Goal: Use online tool/utility: Utilize a website feature to perform a specific function

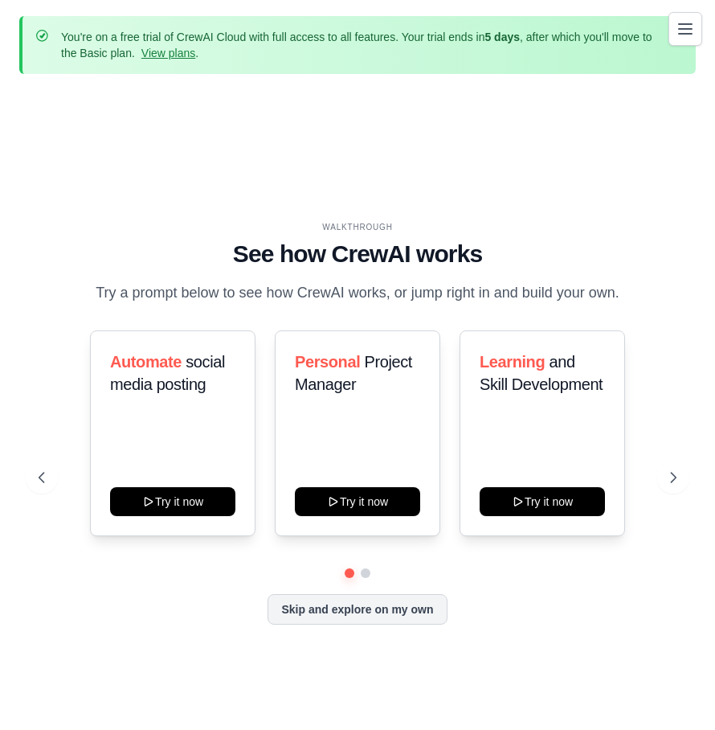
click at [684, 29] on icon "Toggle navigation" at bounding box center [685, 29] width 13 height 10
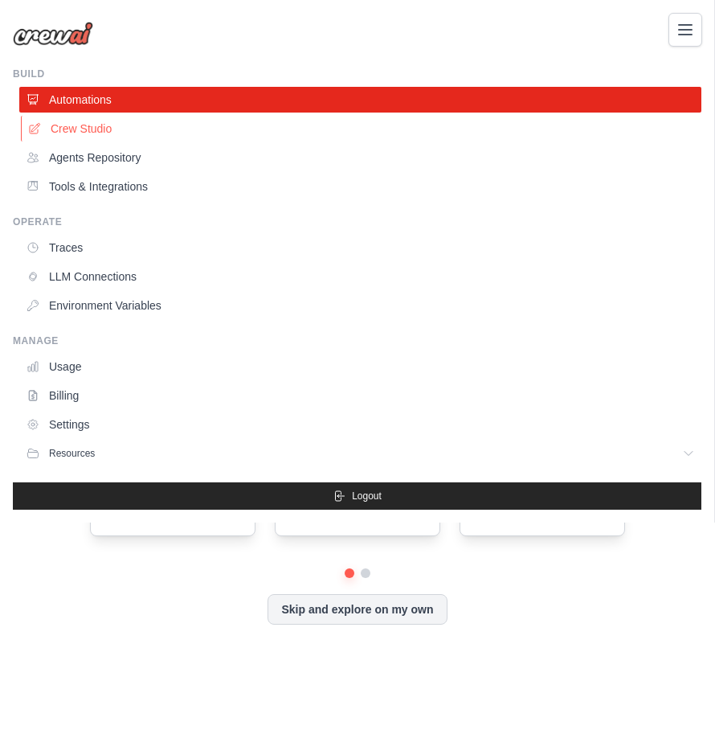
click at [80, 131] on link "Crew Studio" at bounding box center [362, 129] width 682 height 26
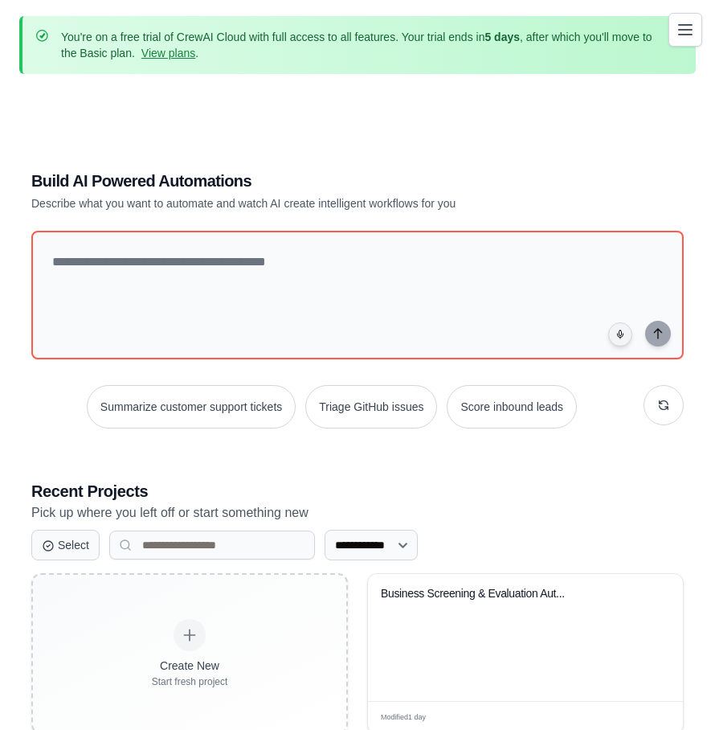
scroll to position [103, 0]
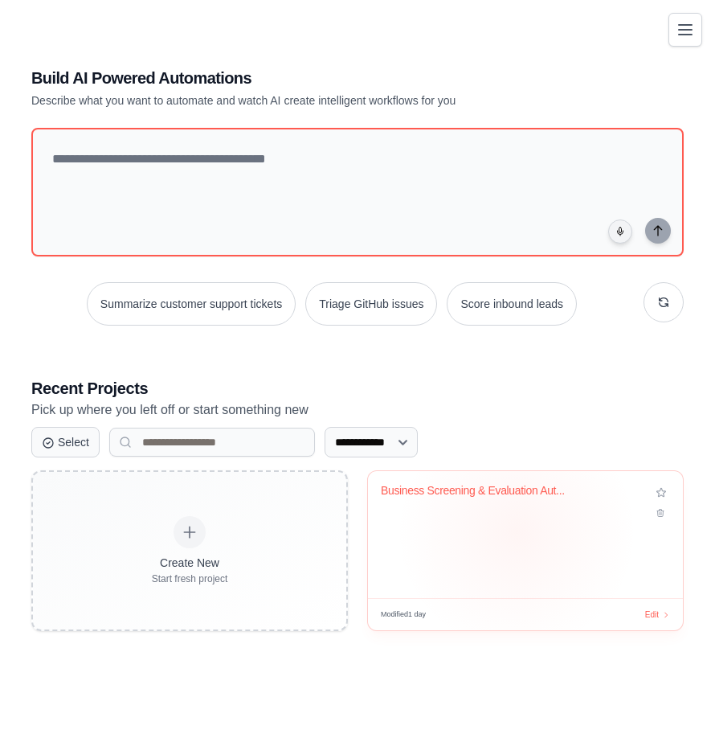
click at [517, 532] on div "Business Screening & Evaluation Aut..." at bounding box center [525, 534] width 315 height 127
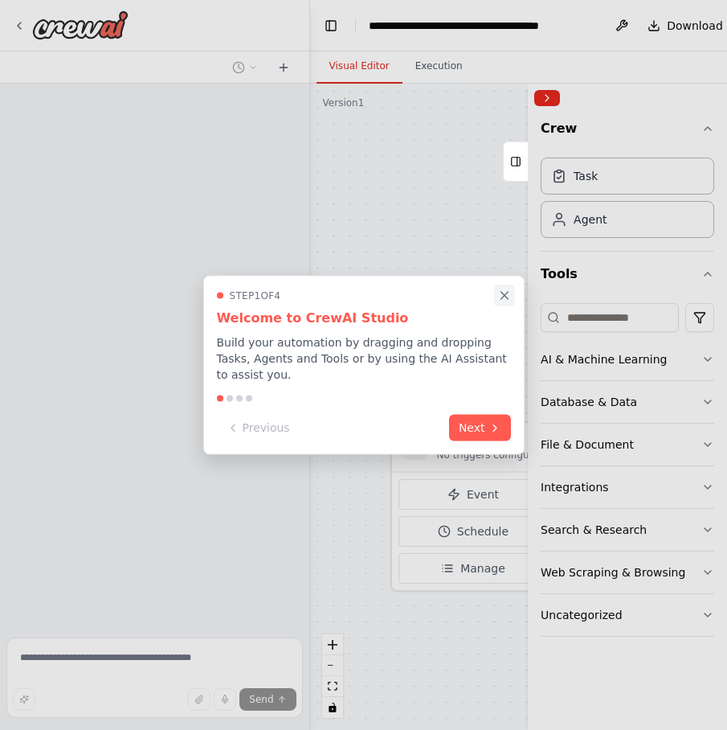
click at [505, 301] on icon "Close walkthrough" at bounding box center [505, 296] width 14 height 14
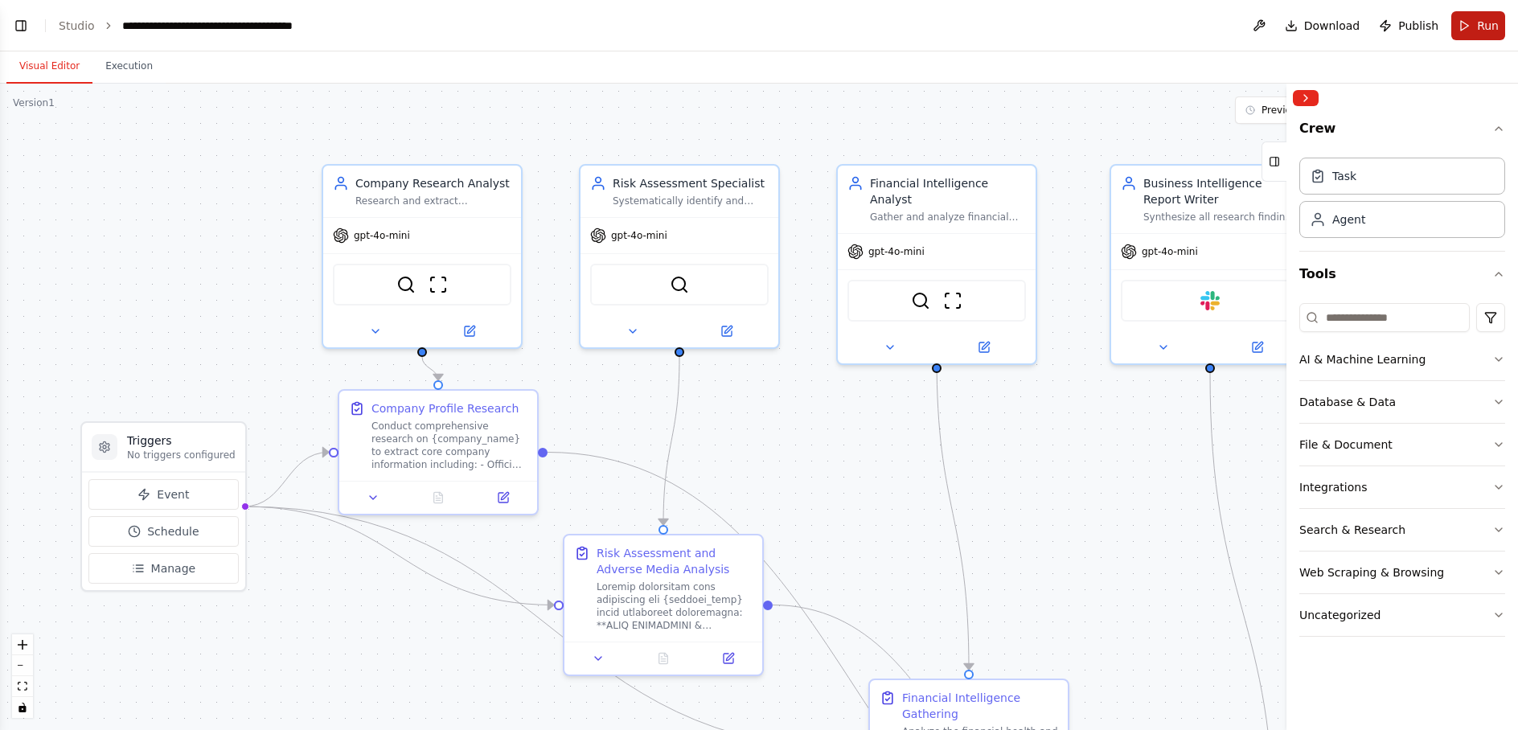
click at [727, 30] on span "Run" at bounding box center [1488, 26] width 22 height 16
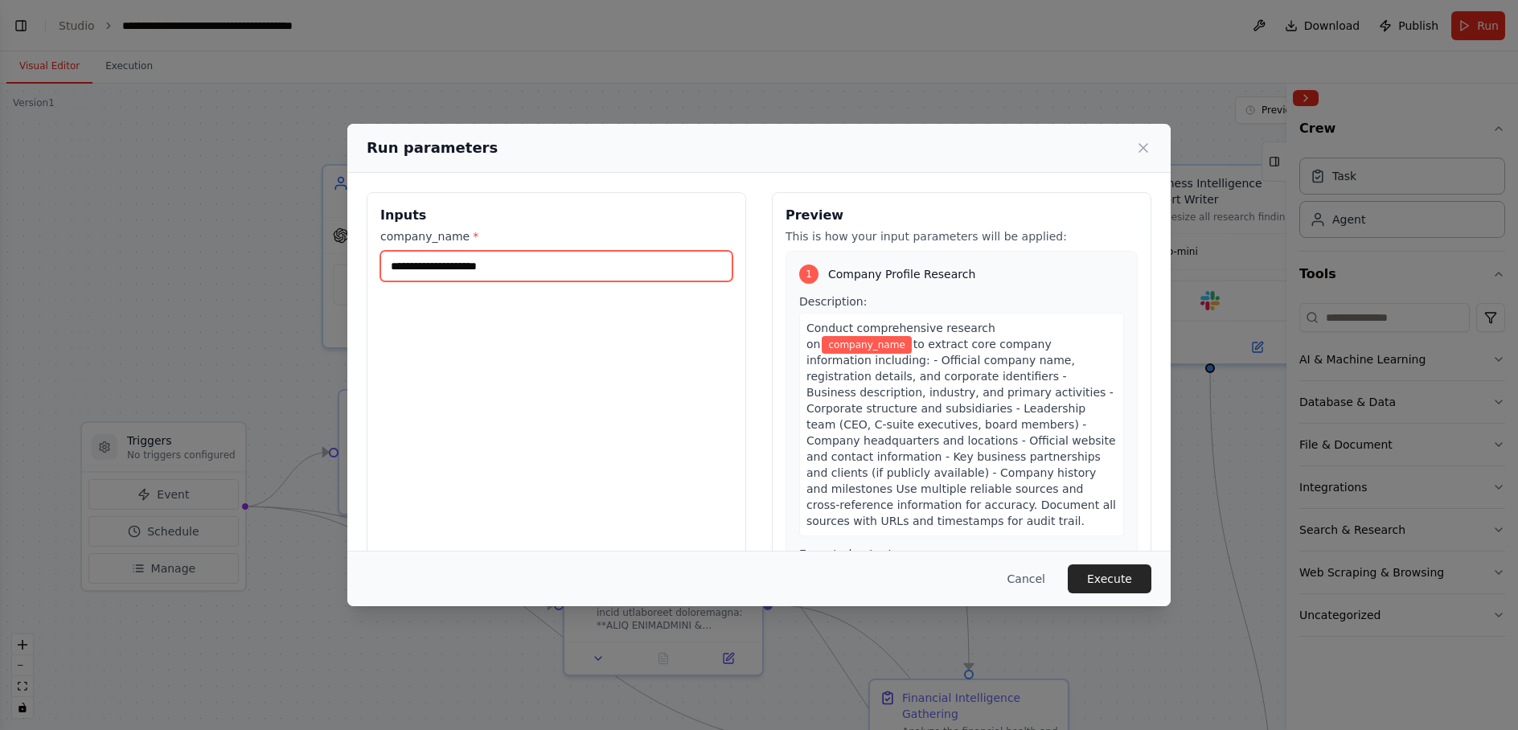
click at [539, 260] on input "company_name *" at bounding box center [556, 266] width 352 height 31
type input "**********"
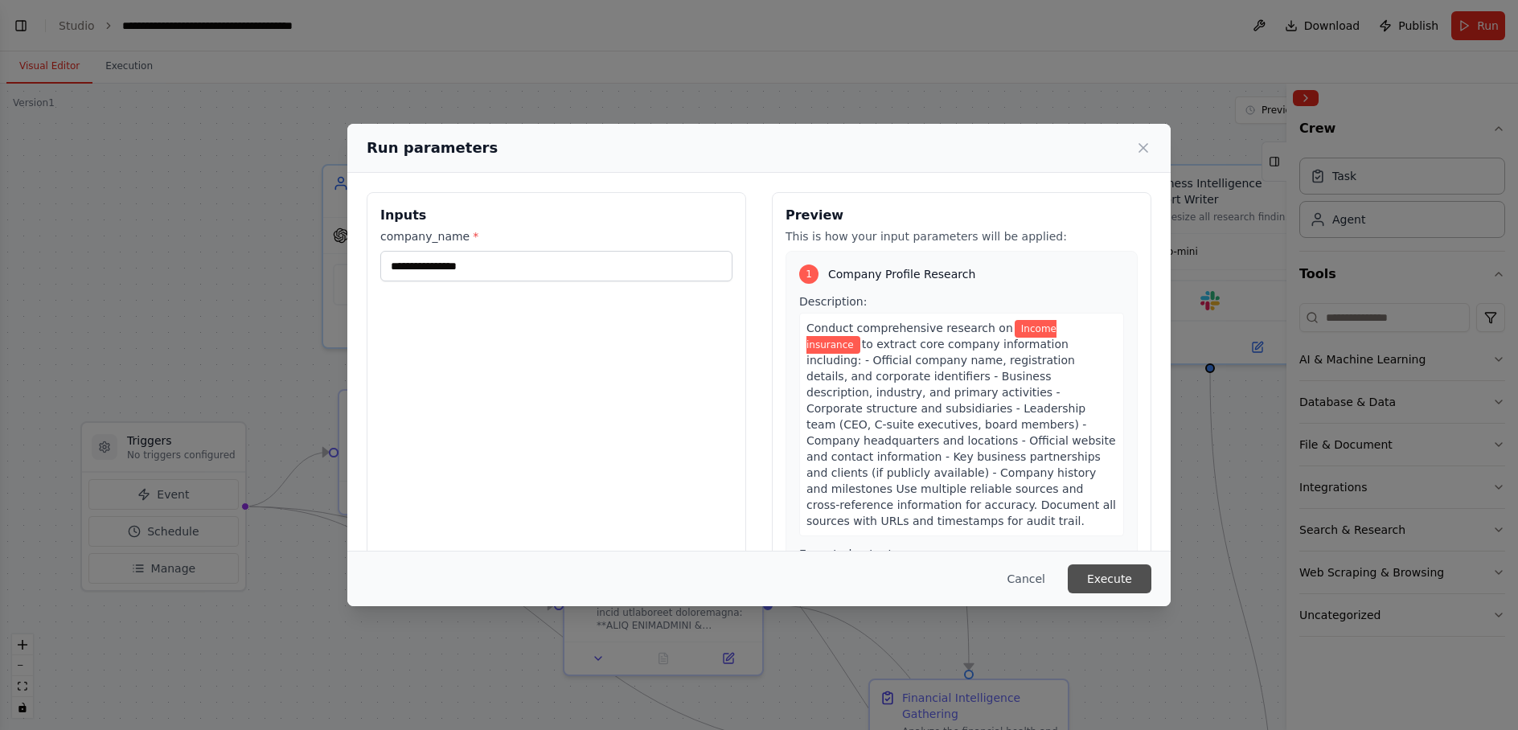
click at [727, 580] on button "Execute" at bounding box center [1109, 578] width 84 height 29
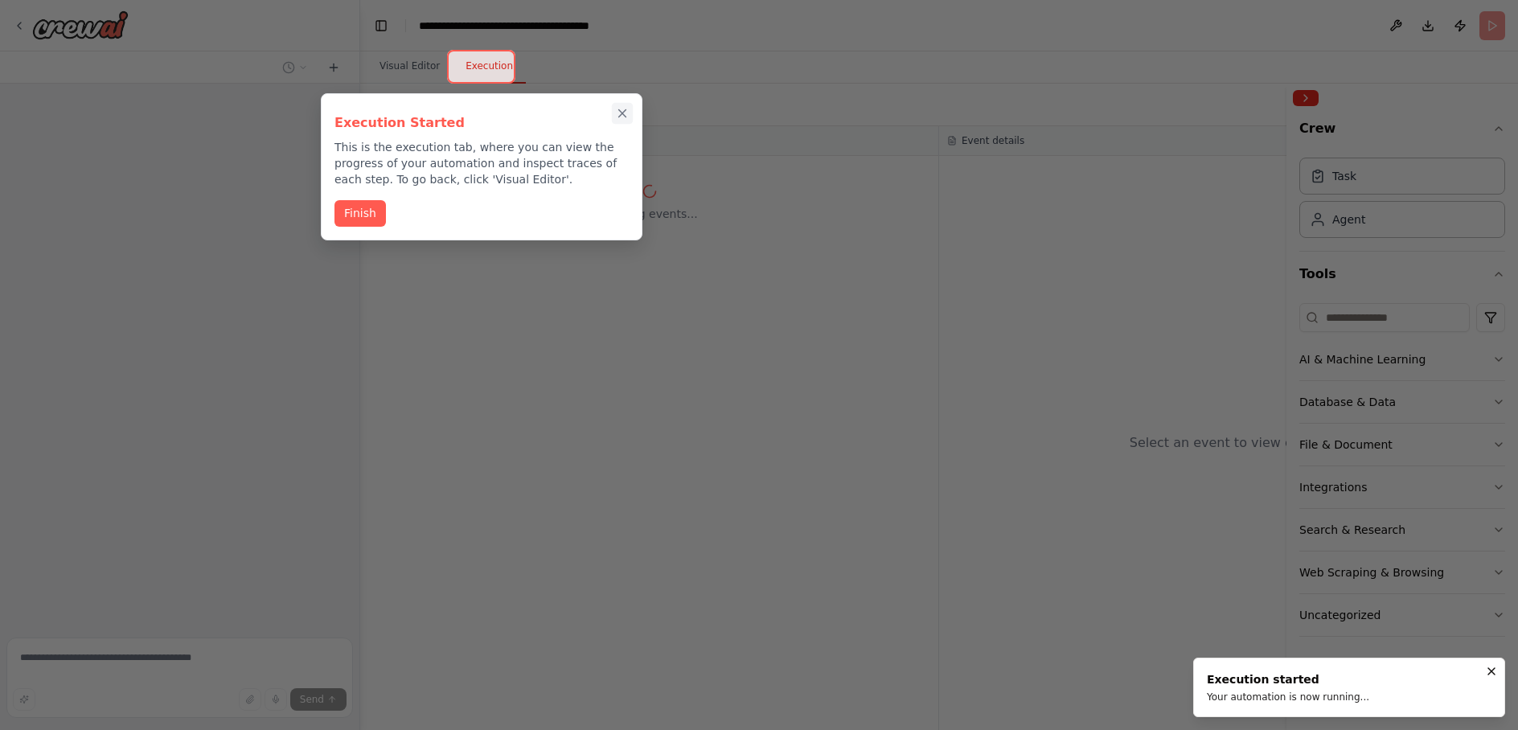
click at [621, 112] on icon "Close walkthrough" at bounding box center [622, 113] width 7 height 7
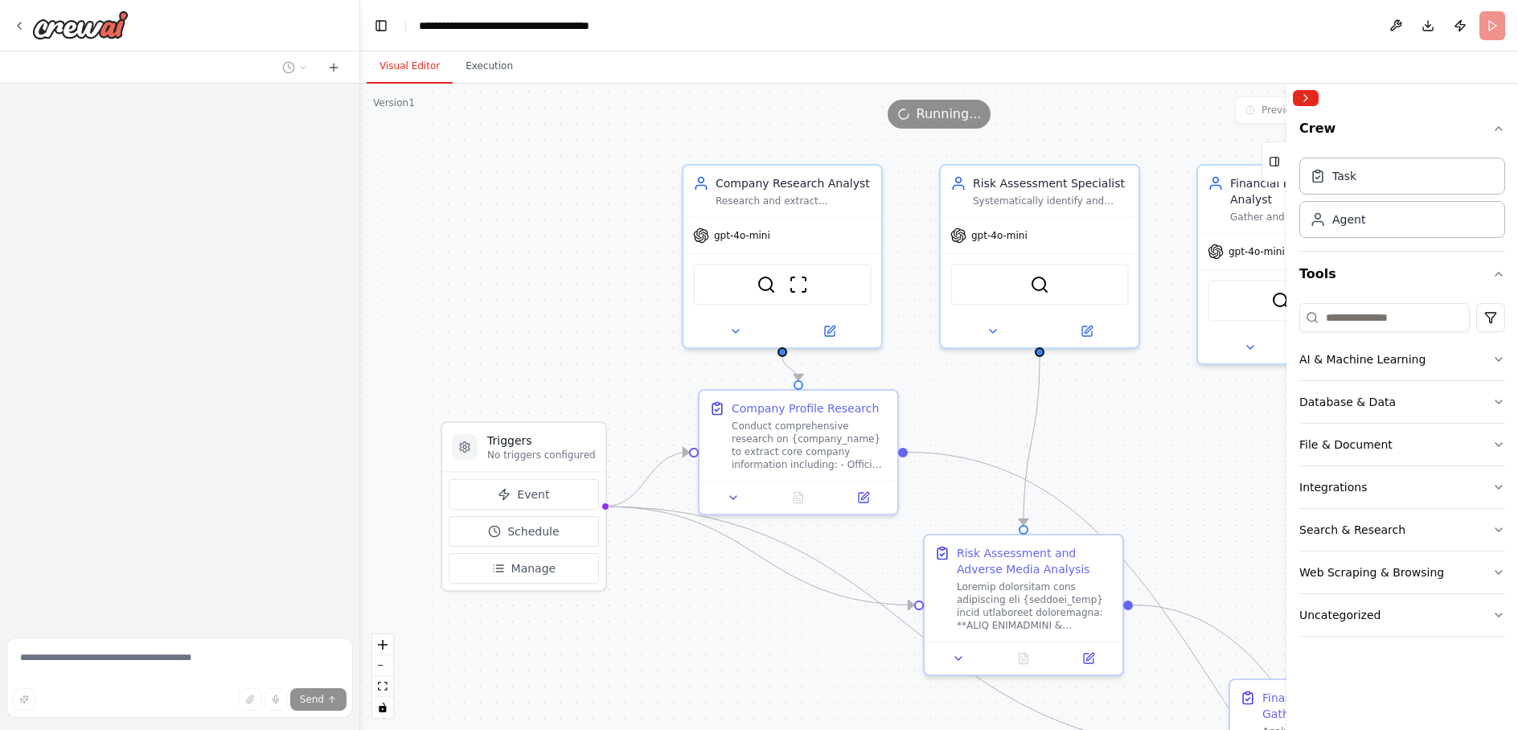
click at [412, 59] on button "Visual Editor" at bounding box center [410, 67] width 86 height 34
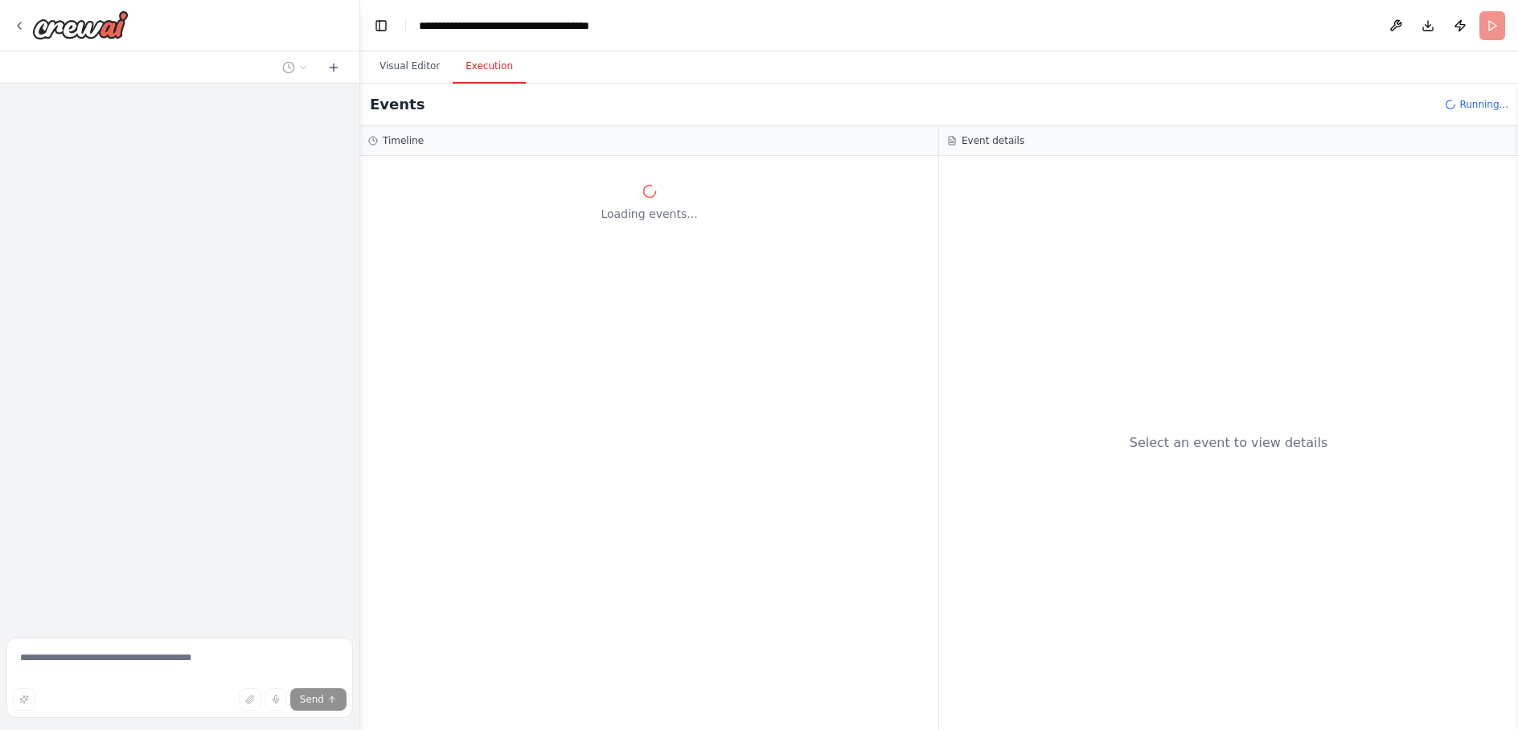
click at [498, 66] on button "Execution" at bounding box center [489, 67] width 73 height 34
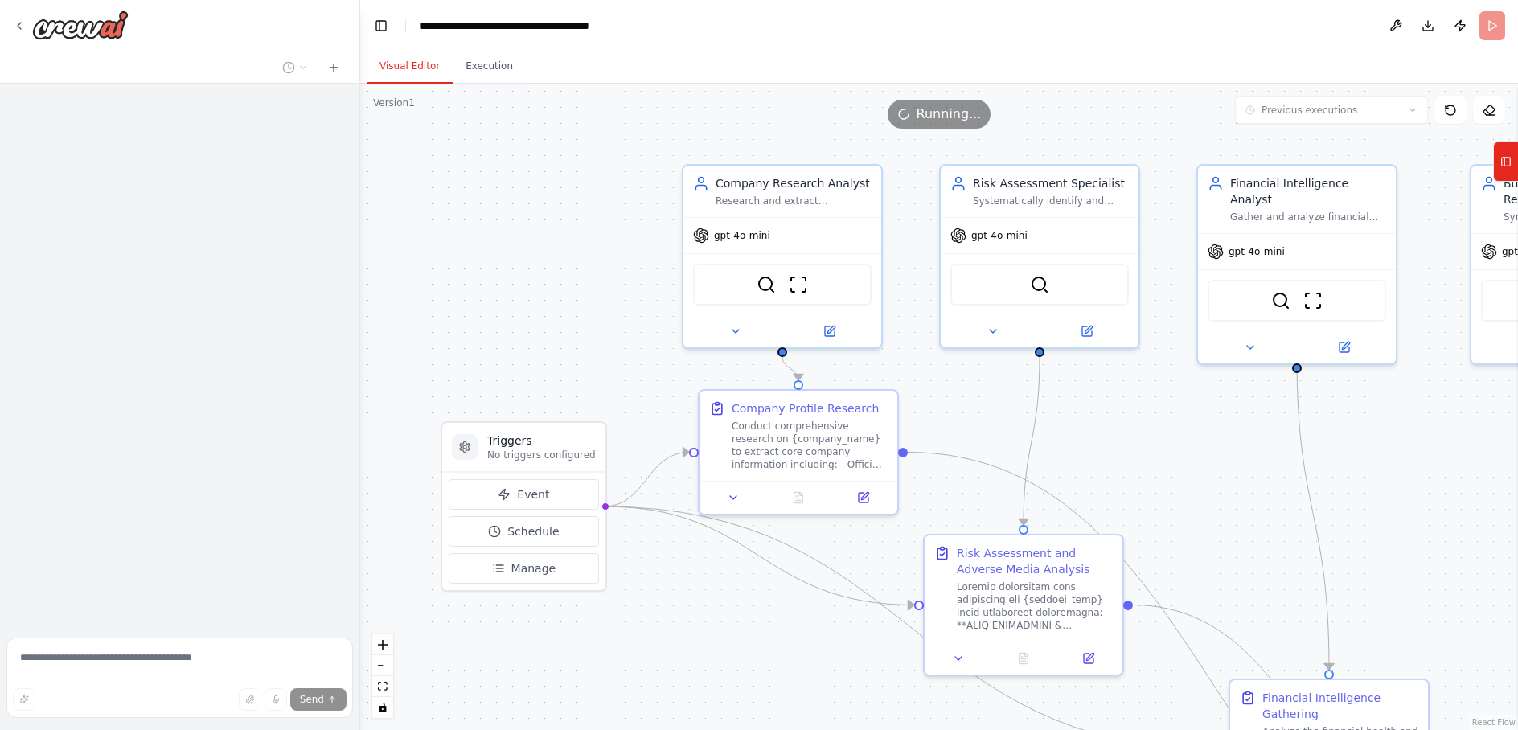
click at [411, 68] on button "Visual Editor" at bounding box center [410, 67] width 86 height 34
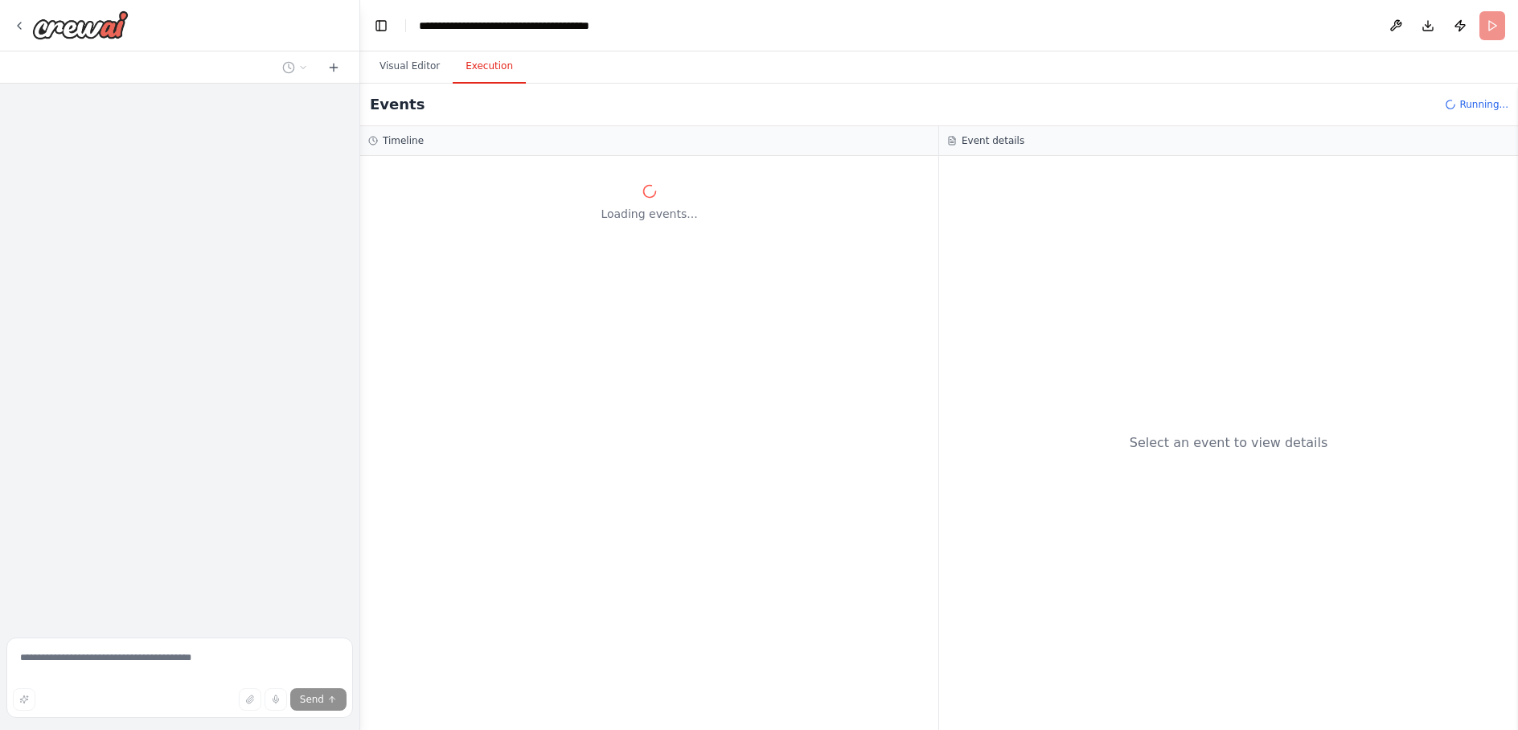
click at [478, 72] on button "Execution" at bounding box center [489, 67] width 73 height 34
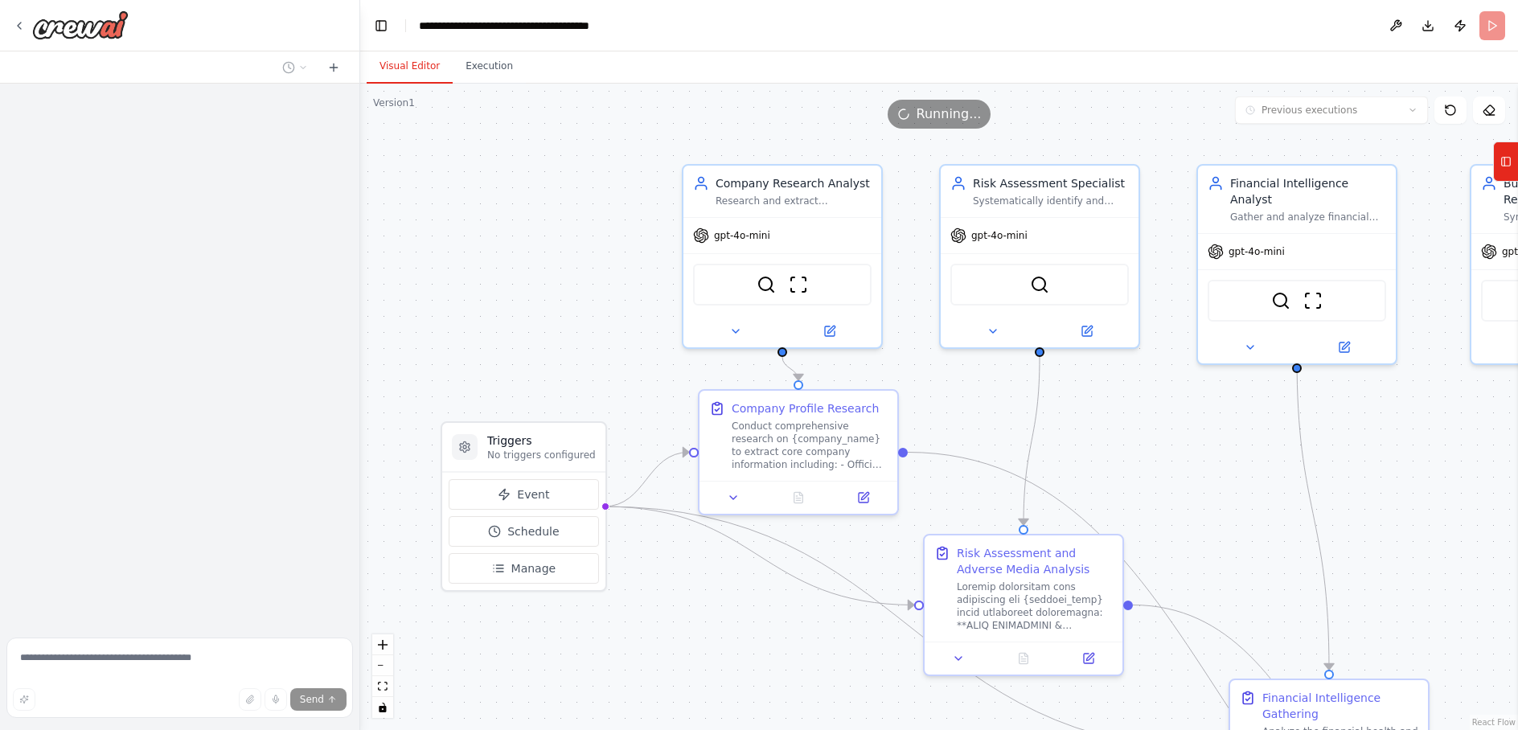
click at [407, 68] on button "Visual Editor" at bounding box center [410, 67] width 86 height 34
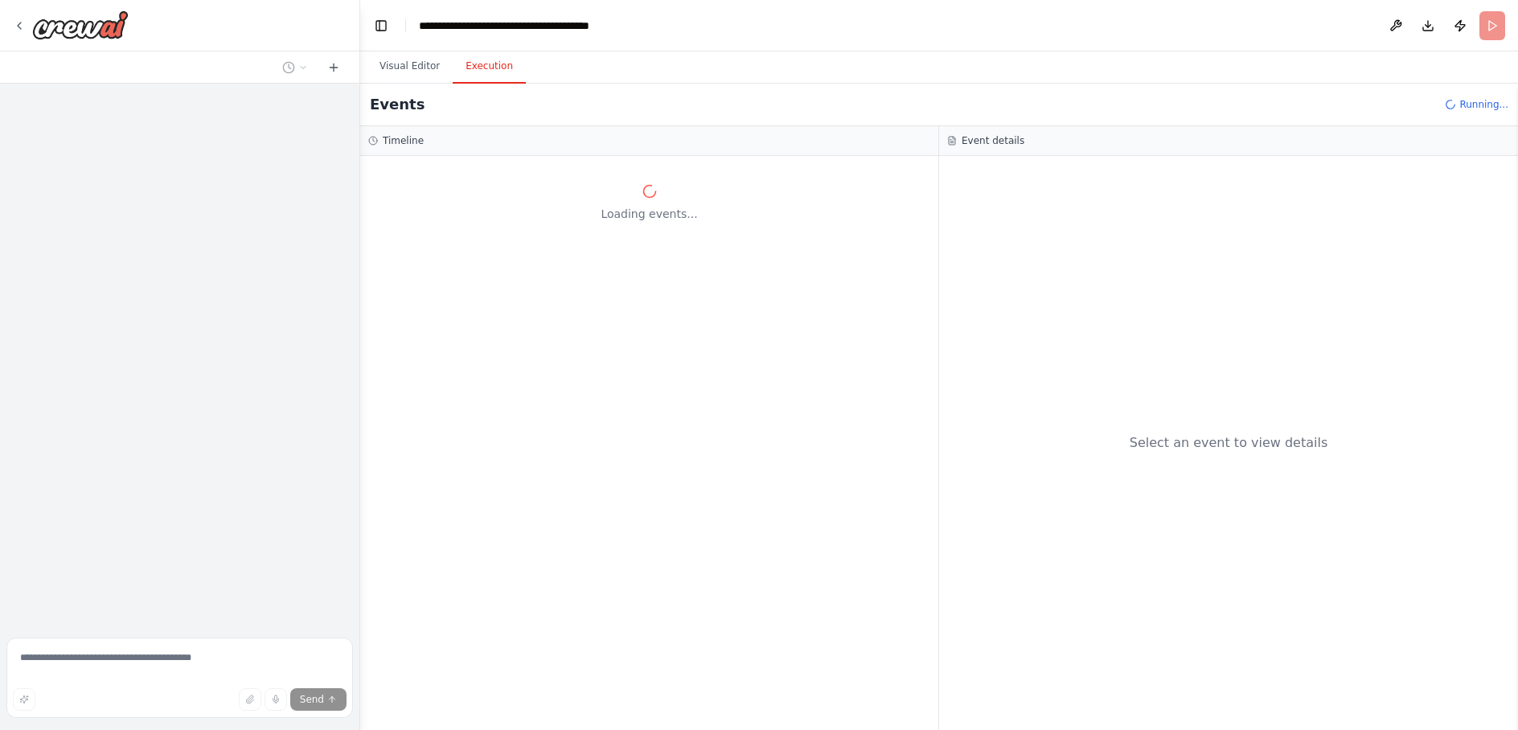
click at [468, 61] on button "Execution" at bounding box center [489, 67] width 73 height 34
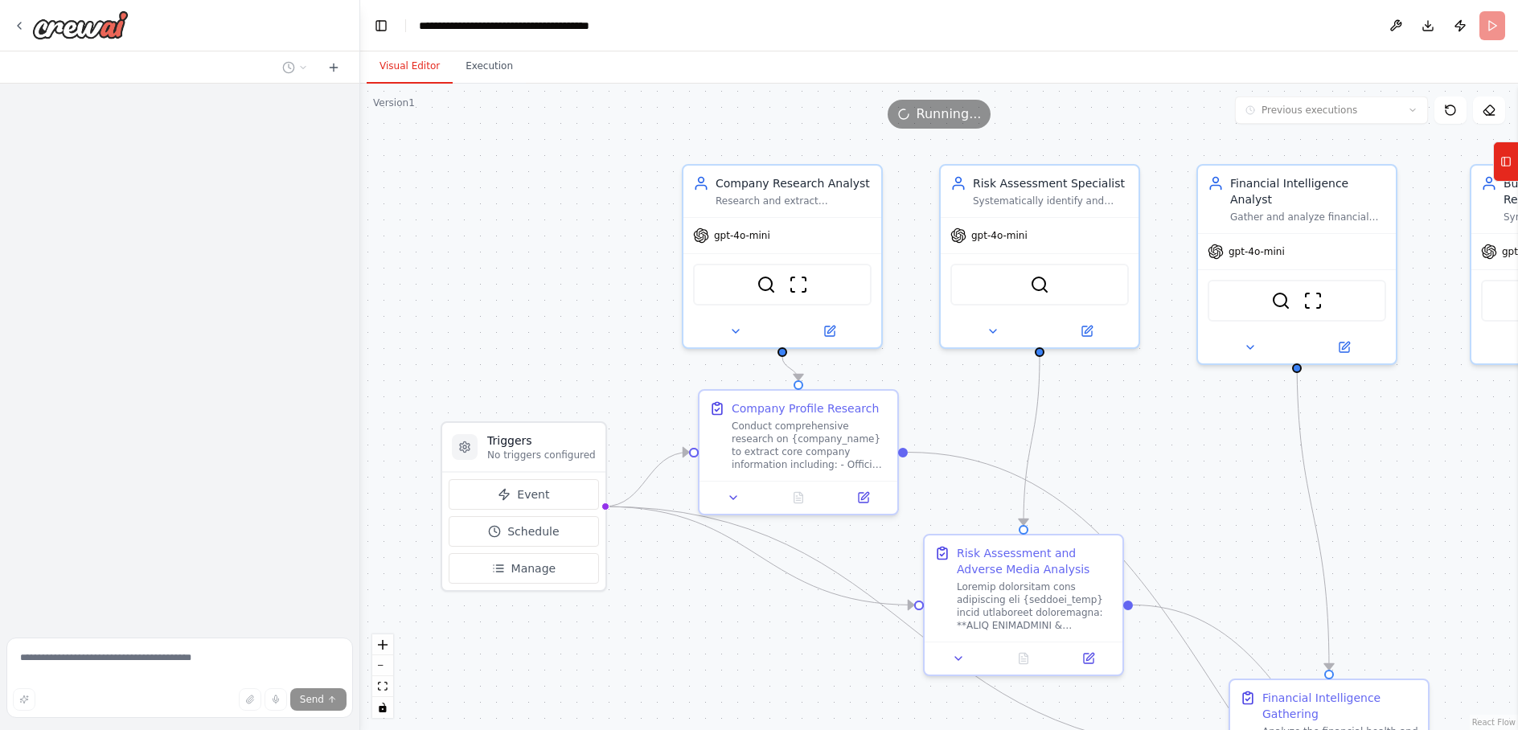
click at [403, 64] on button "Visual Editor" at bounding box center [410, 67] width 86 height 34
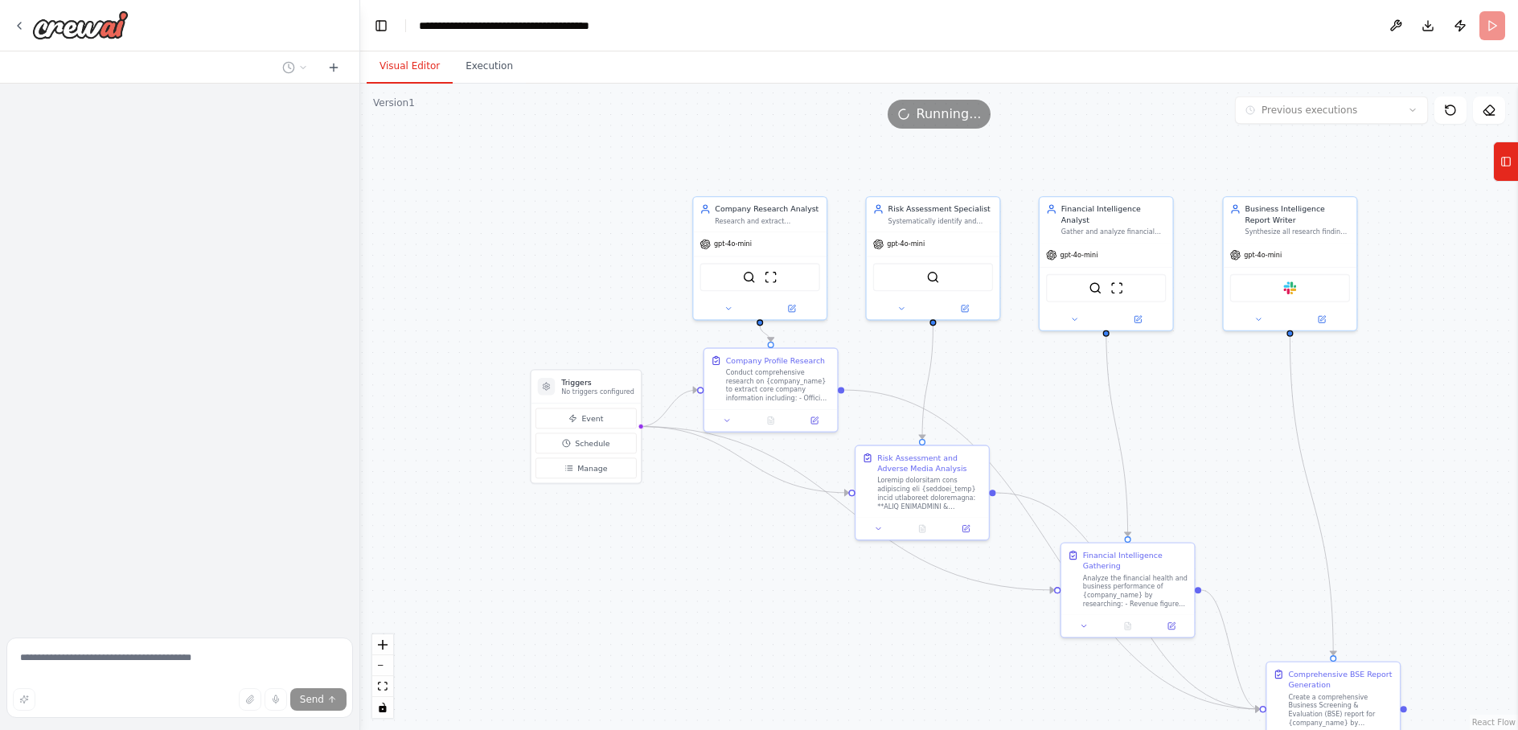
click at [727, 288] on div ".deletable-edge-delete-btn { width: 20px; height: 20px; border: 0px solid #ffff…" at bounding box center [938, 407] width 1157 height 646
click at [727, 139] on div ".deletable-edge-delete-btn { width: 20px; height: 20px; border: 0px solid #ffff…" at bounding box center [938, 407] width 1157 height 646
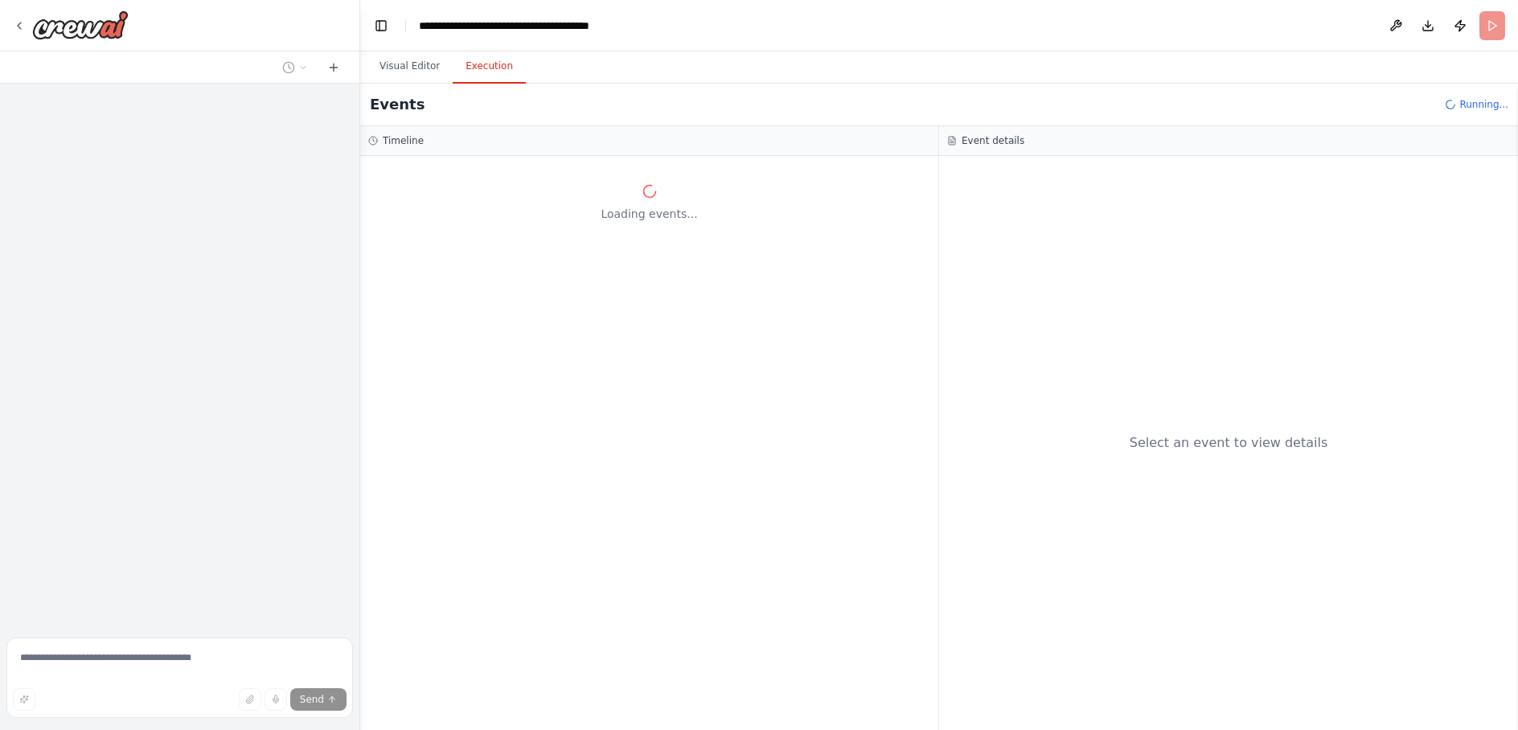
click at [477, 68] on button "Execution" at bounding box center [489, 67] width 73 height 34
click at [727, 49] on header "**********" at bounding box center [938, 25] width 1157 height 51
click at [492, 63] on button "Execution" at bounding box center [489, 67] width 73 height 34
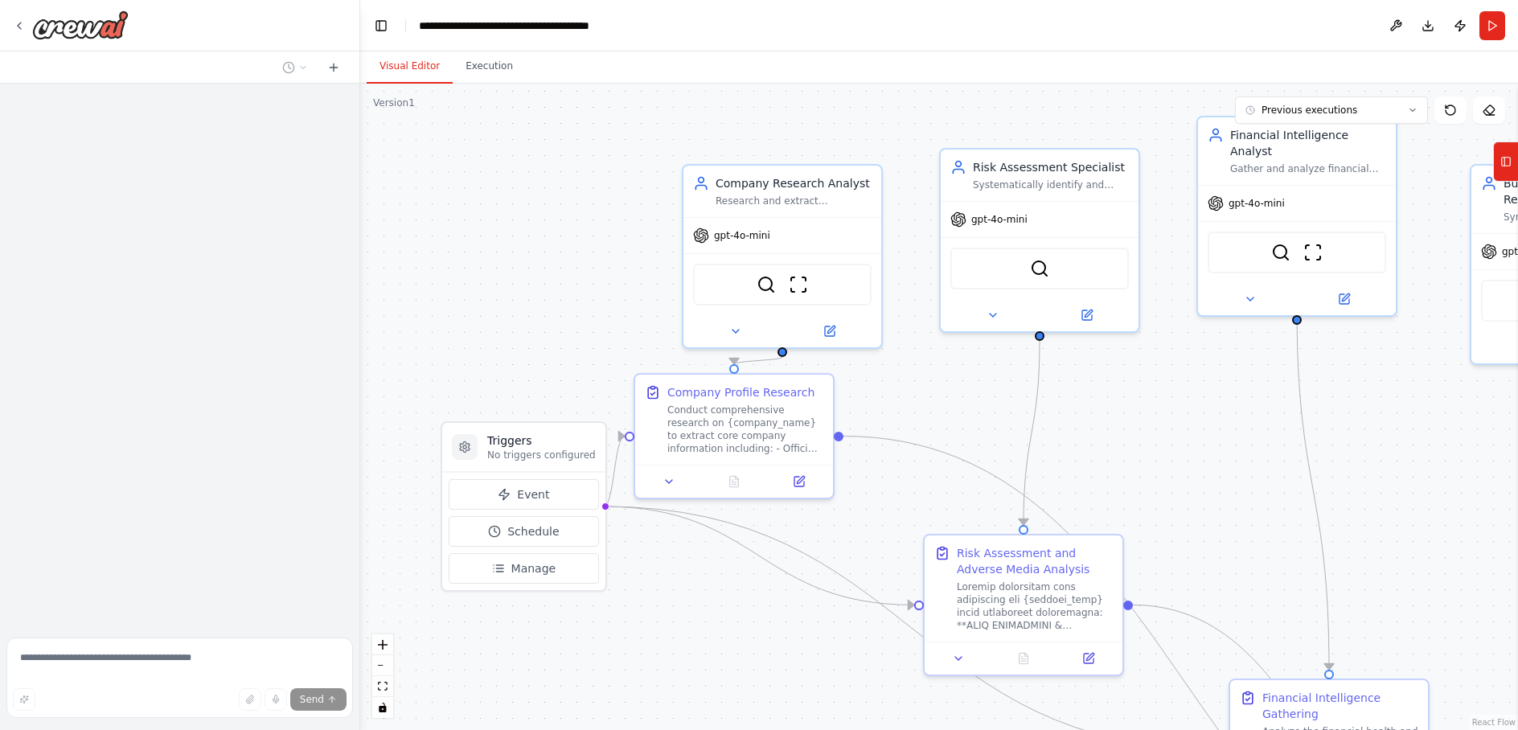
click at [406, 72] on button "Visual Editor" at bounding box center [410, 67] width 86 height 34
click at [1494, 31] on button "Run" at bounding box center [1492, 25] width 26 height 29
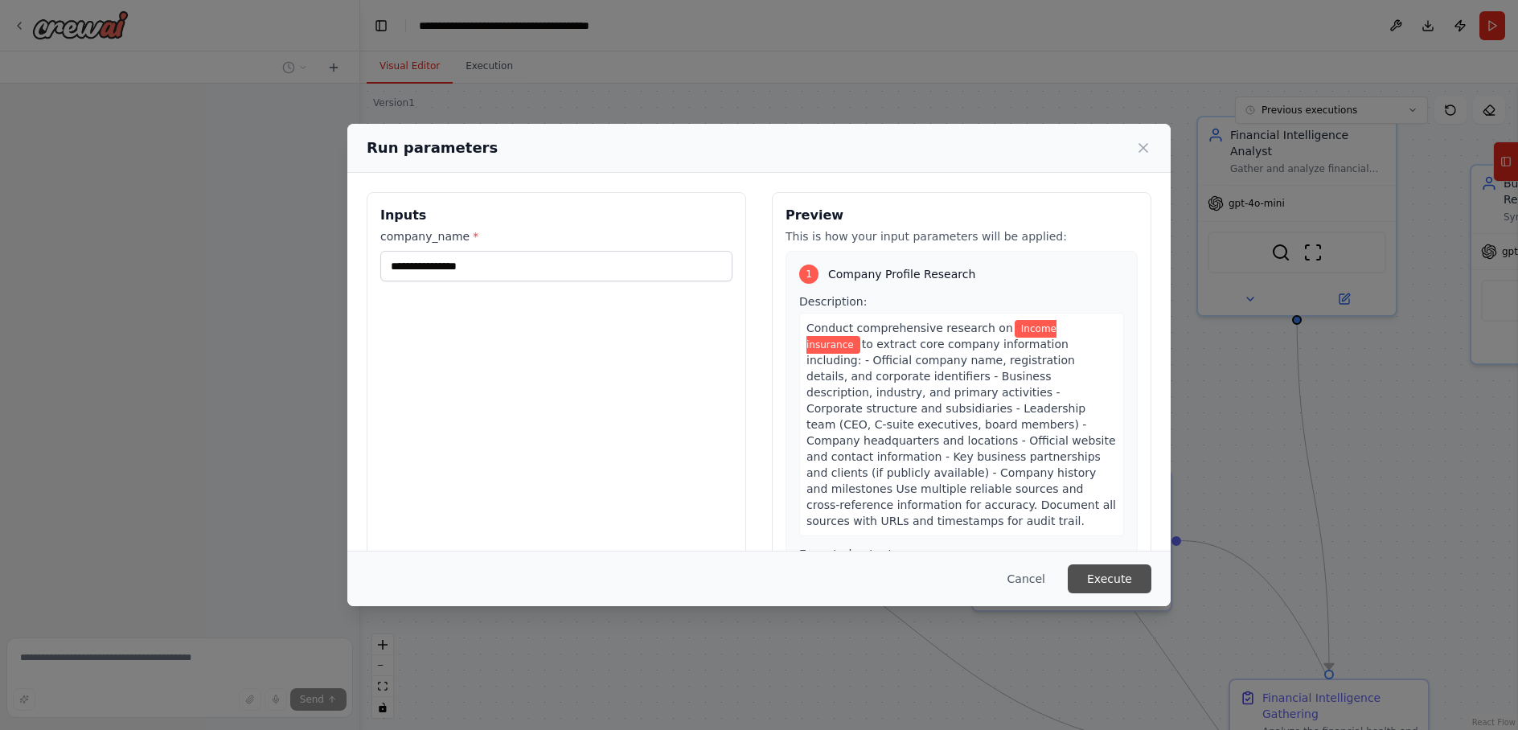
click at [1116, 582] on button "Execute" at bounding box center [1109, 578] width 84 height 29
